Goal: Find contact information: Find contact information

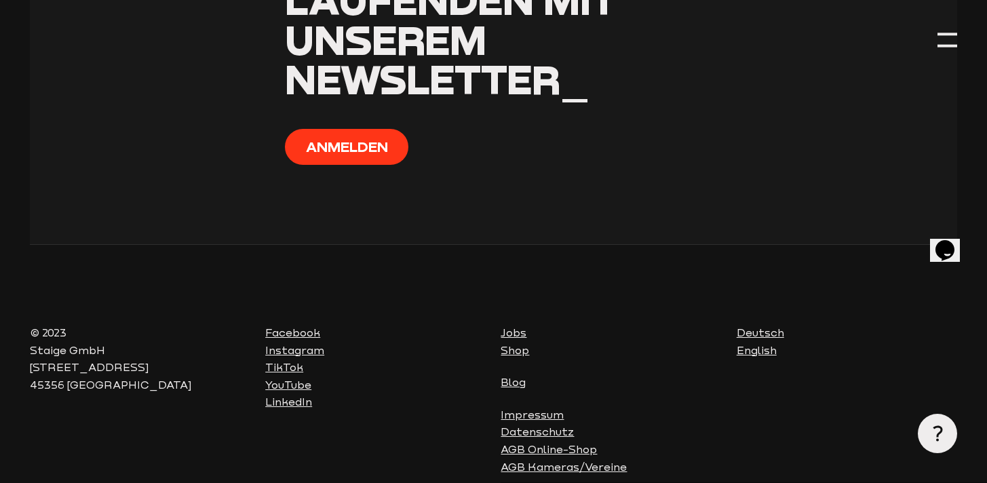
scroll to position [4238, 0]
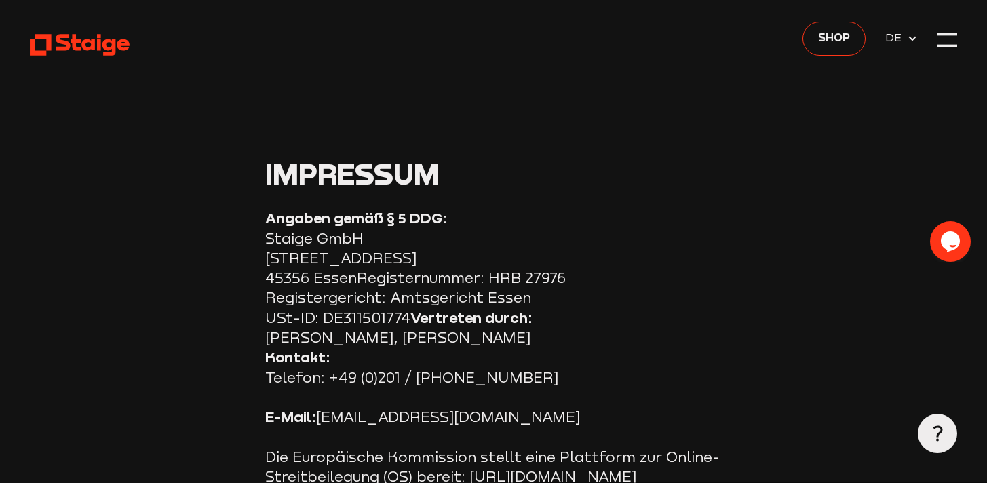
copy section "Staige"
click at [946, 46] on div at bounding box center [948, 46] width 20 height 3
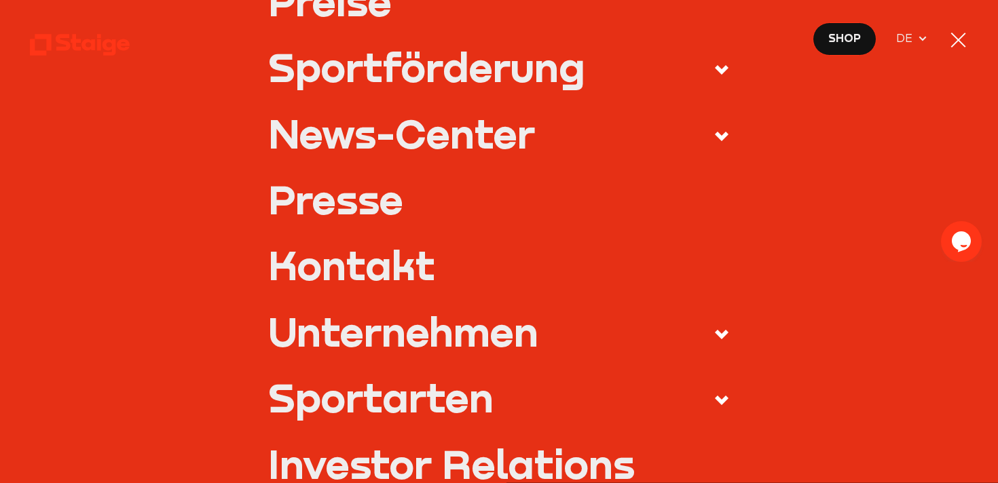
scroll to position [448, 0]
